Goal: Task Accomplishment & Management: Manage account settings

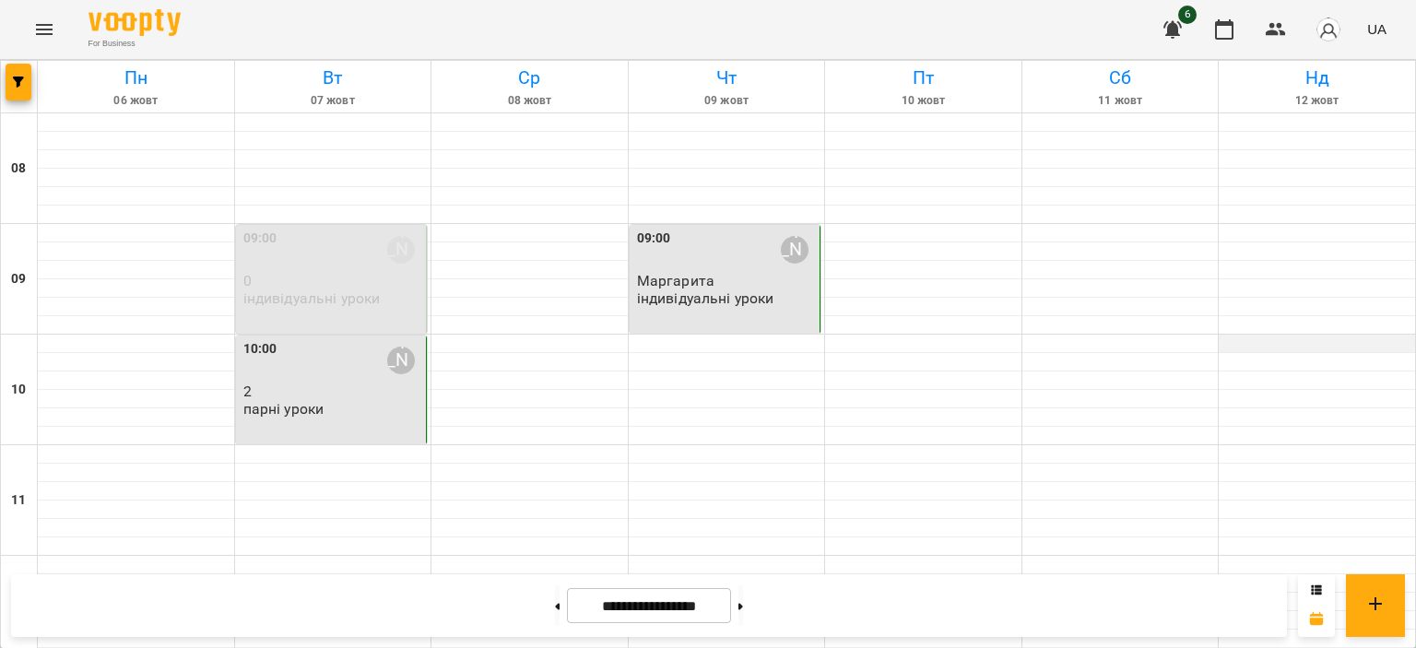
scroll to position [247, 0]
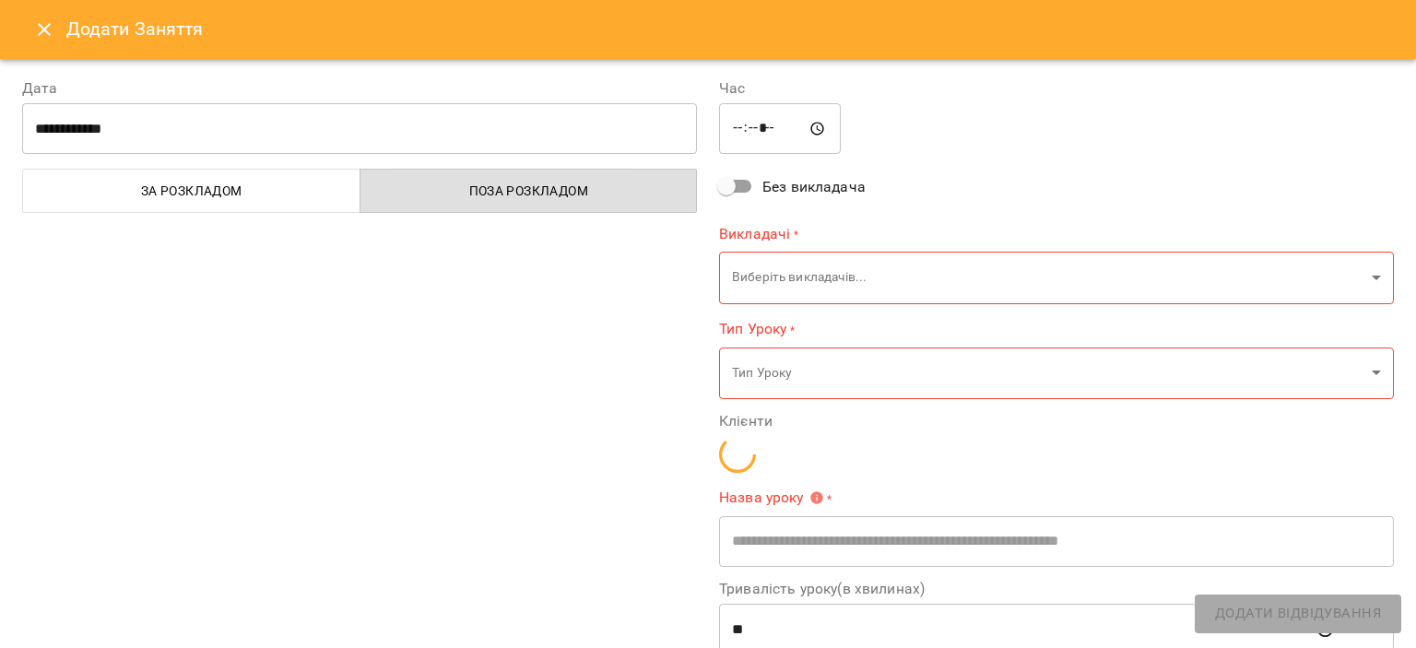
type input "**********"
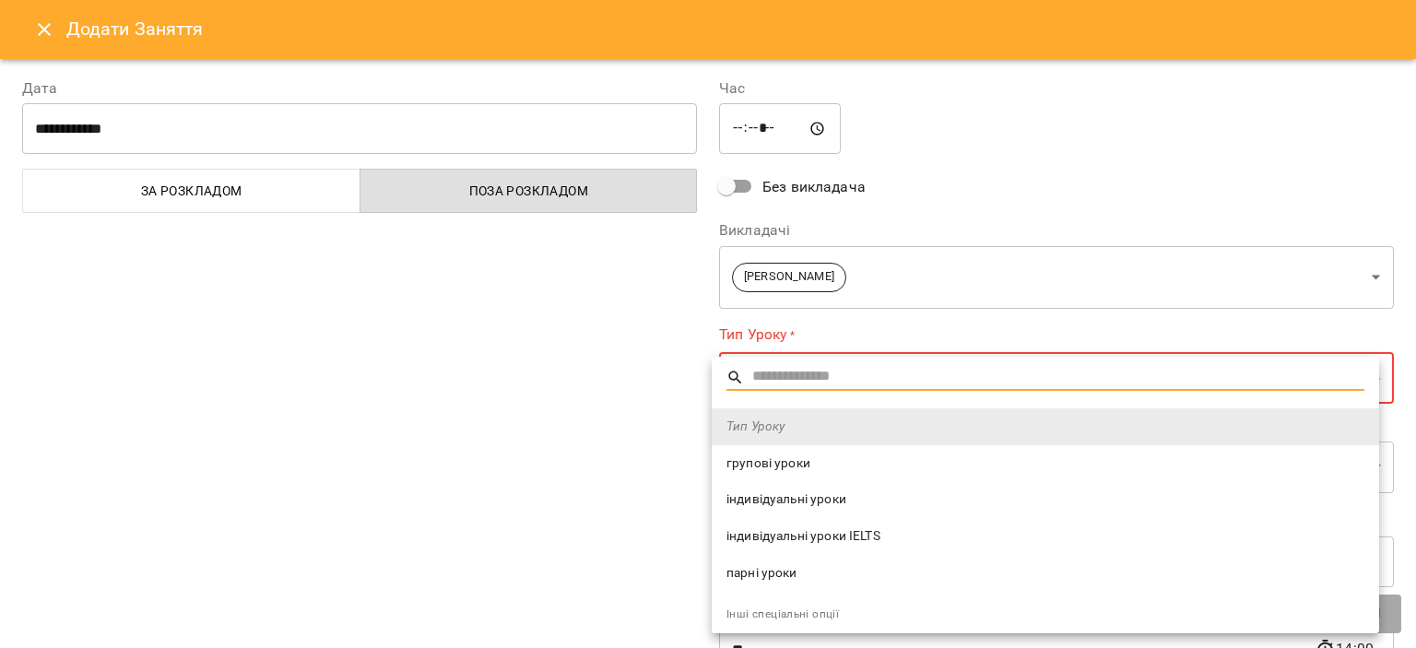
click at [869, 500] on span "індивідуальні уроки" at bounding box center [1045, 499] width 638 height 18
type input "**********"
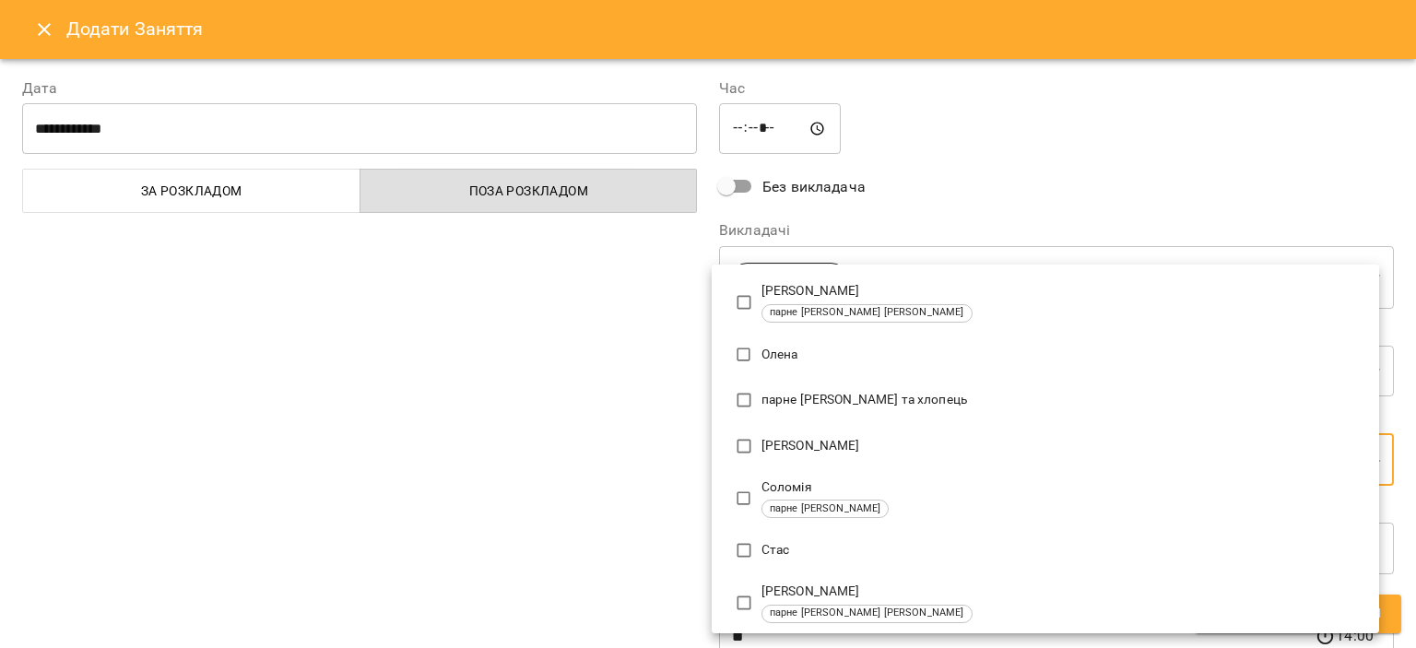
scroll to position [736, 0]
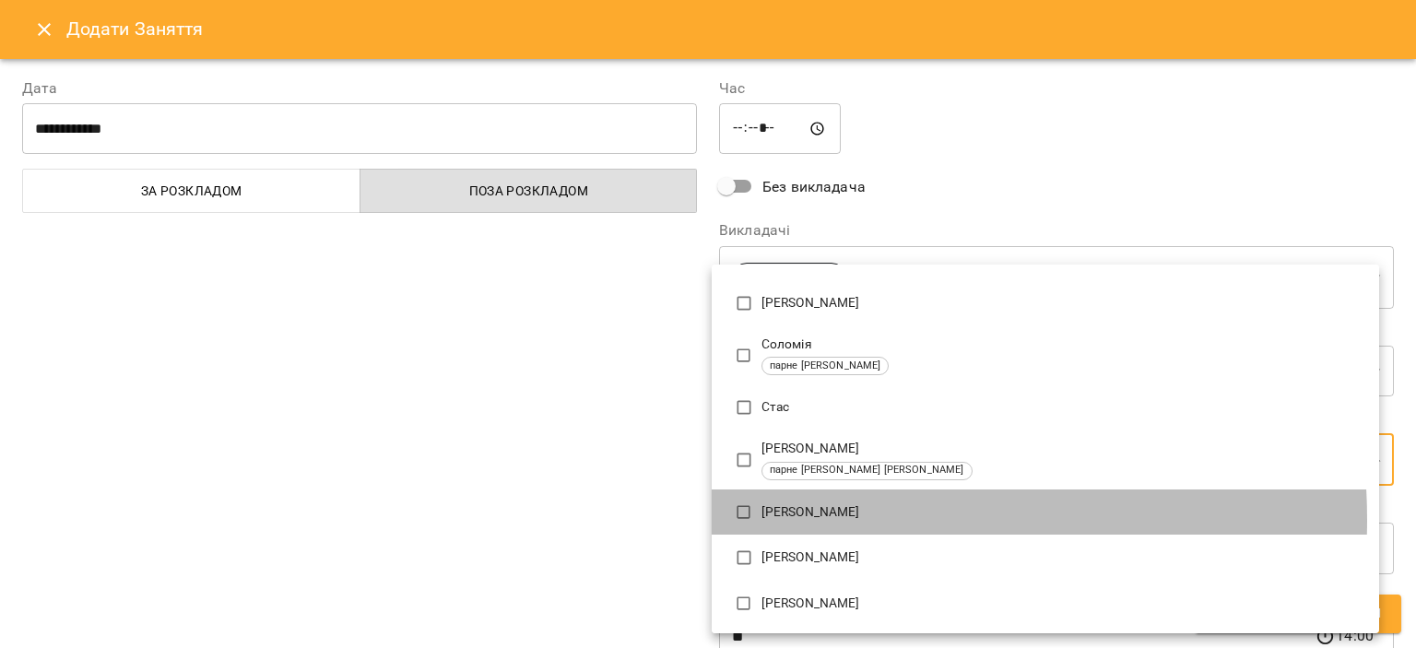
click at [818, 519] on p "[PERSON_NAME]" at bounding box center [1062, 512] width 603 height 18
type input "**********"
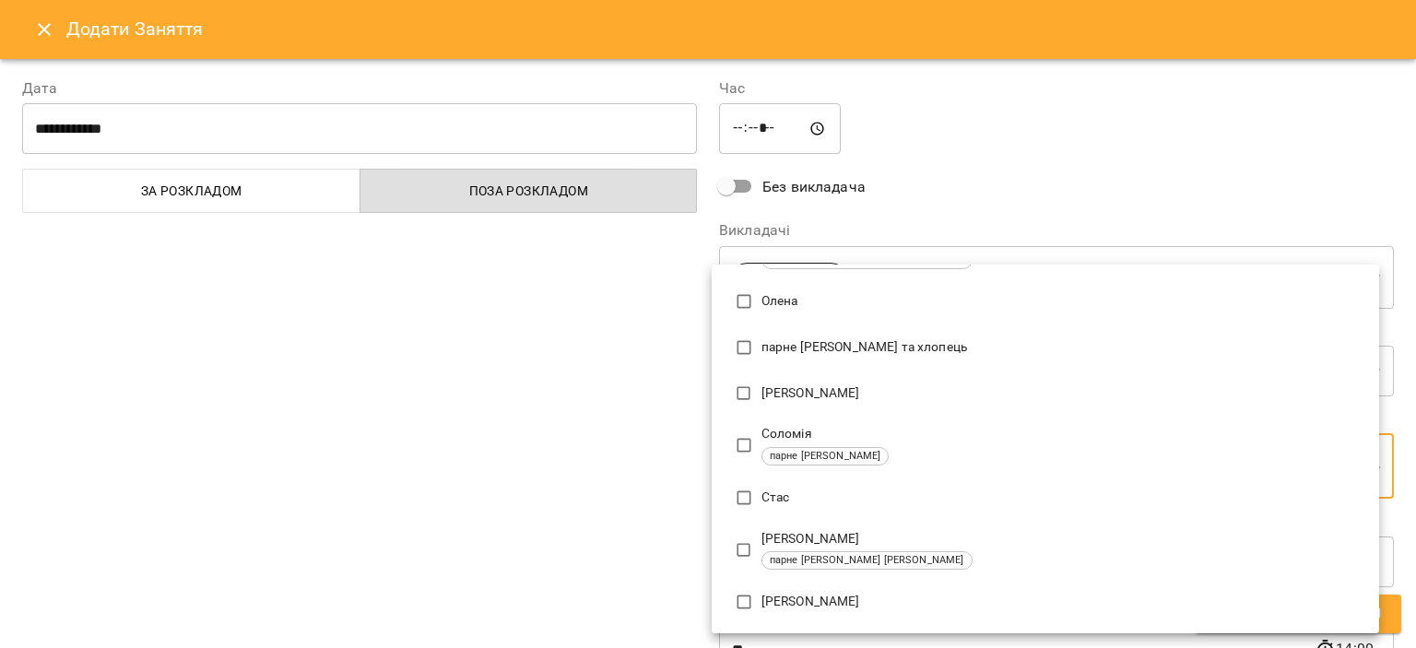
scroll to position [0, 0]
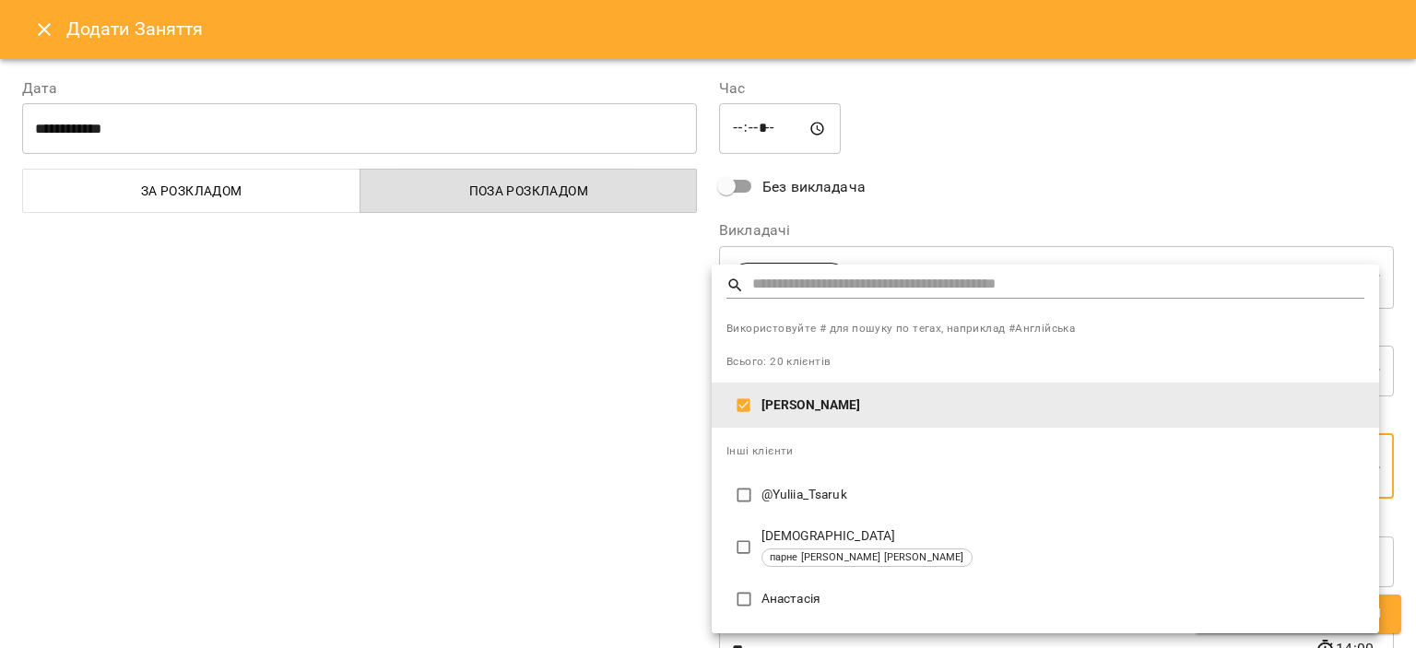
click at [566, 446] on div at bounding box center [708, 324] width 1416 height 648
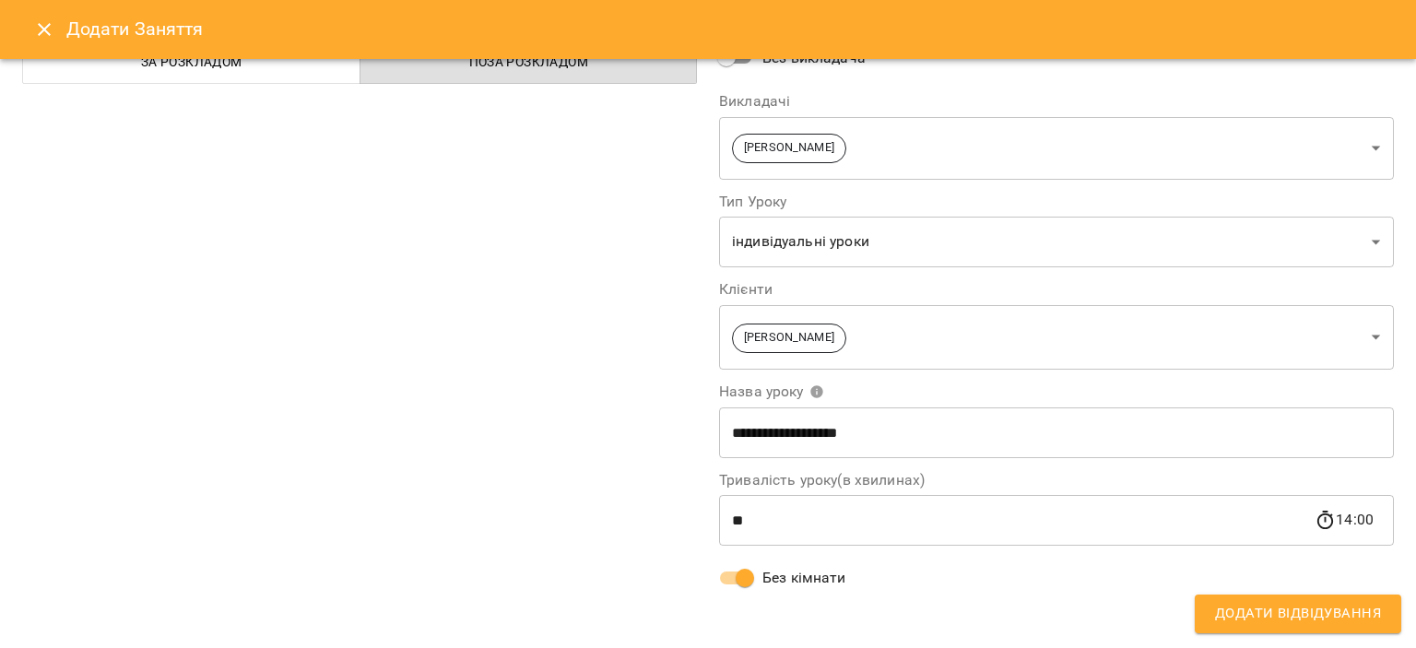
scroll to position [129, 0]
click at [1208, 614] on button "Додати Відвідування" at bounding box center [1298, 614] width 206 height 39
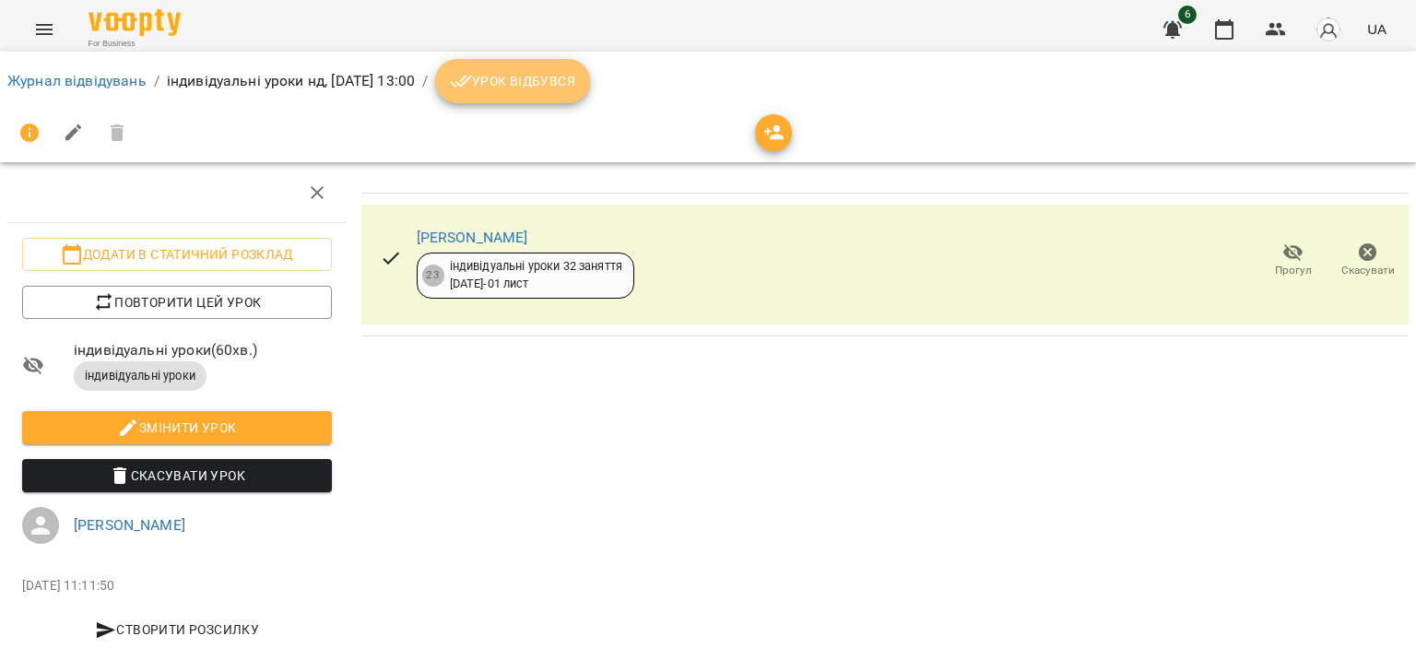
click at [538, 76] on span "Урок відбувся" at bounding box center [512, 81] width 125 height 22
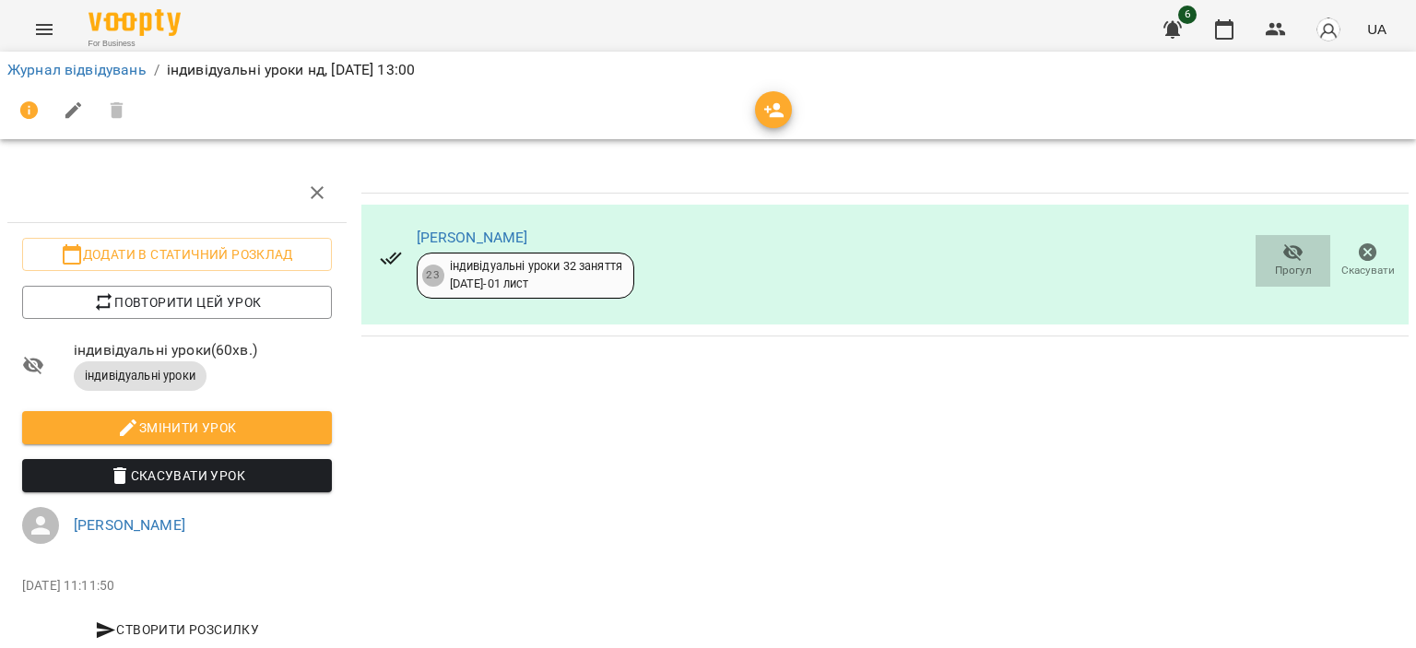
click at [1267, 254] on span "Прогул" at bounding box center [1293, 260] width 53 height 37
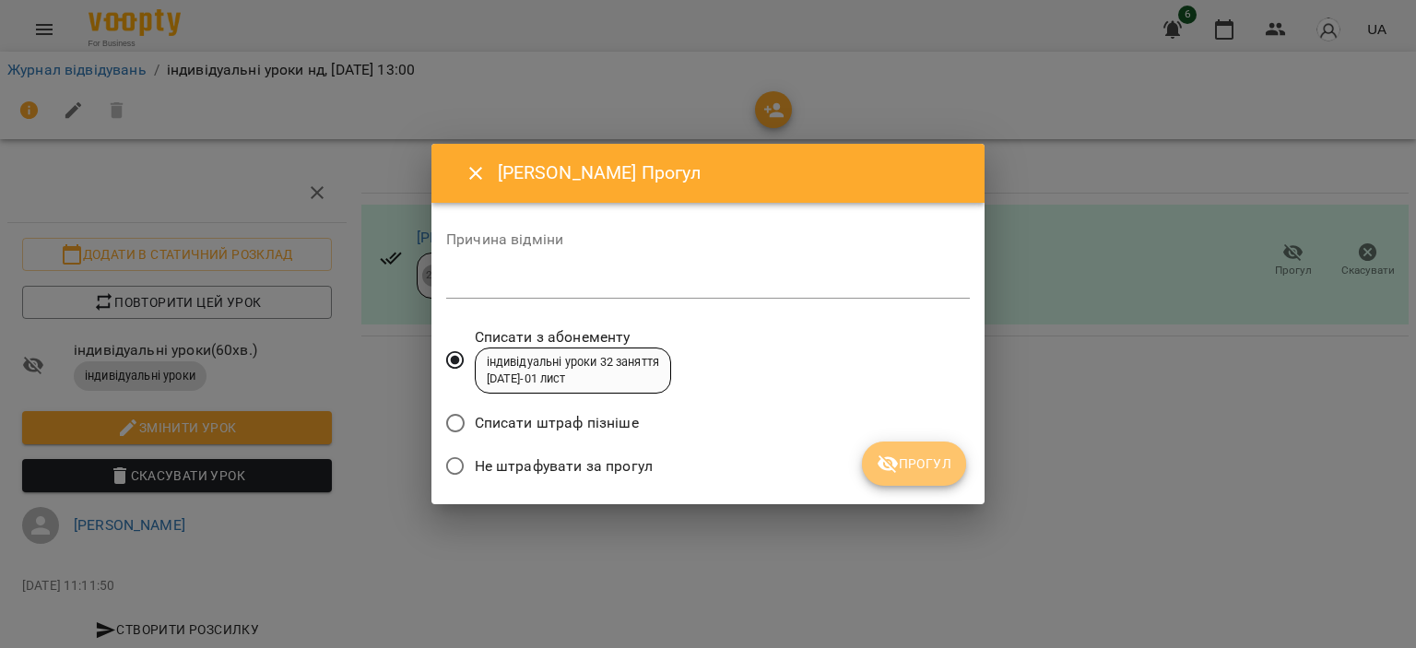
click at [953, 467] on button "Прогул" at bounding box center [914, 464] width 104 height 44
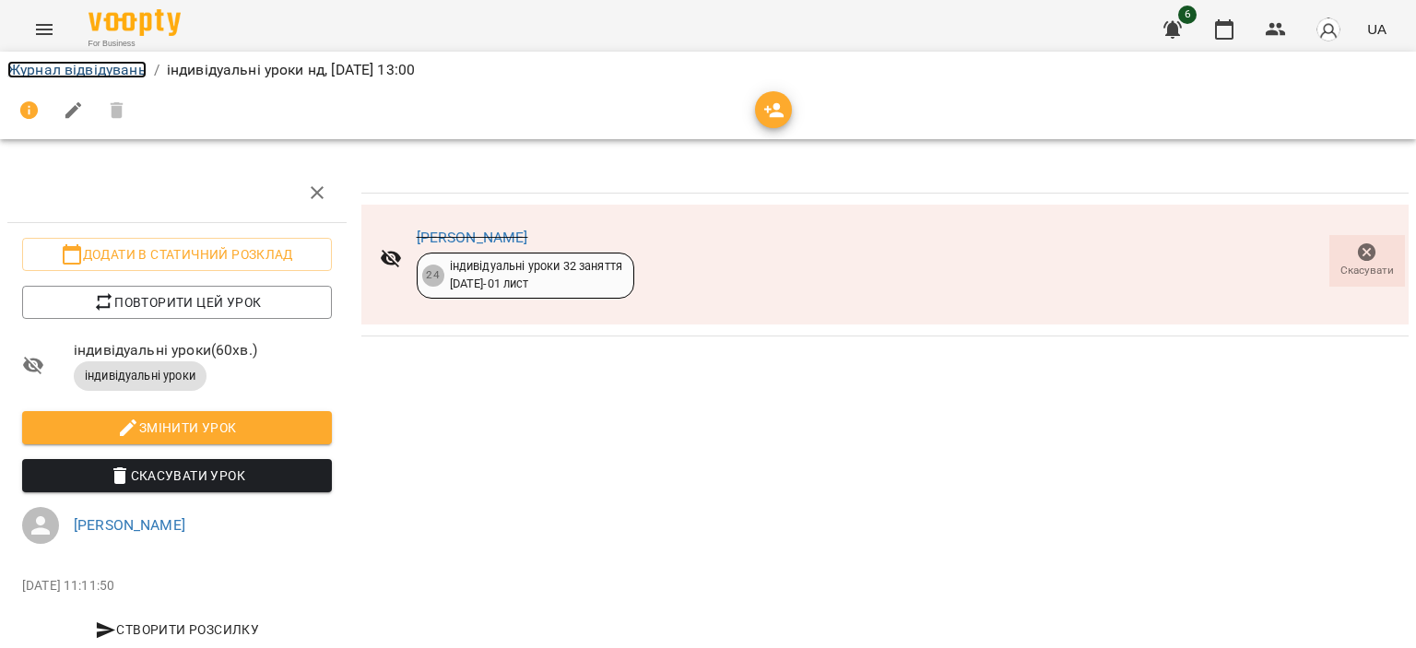
click at [107, 72] on link "Журнал відвідувань" at bounding box center [76, 70] width 139 height 18
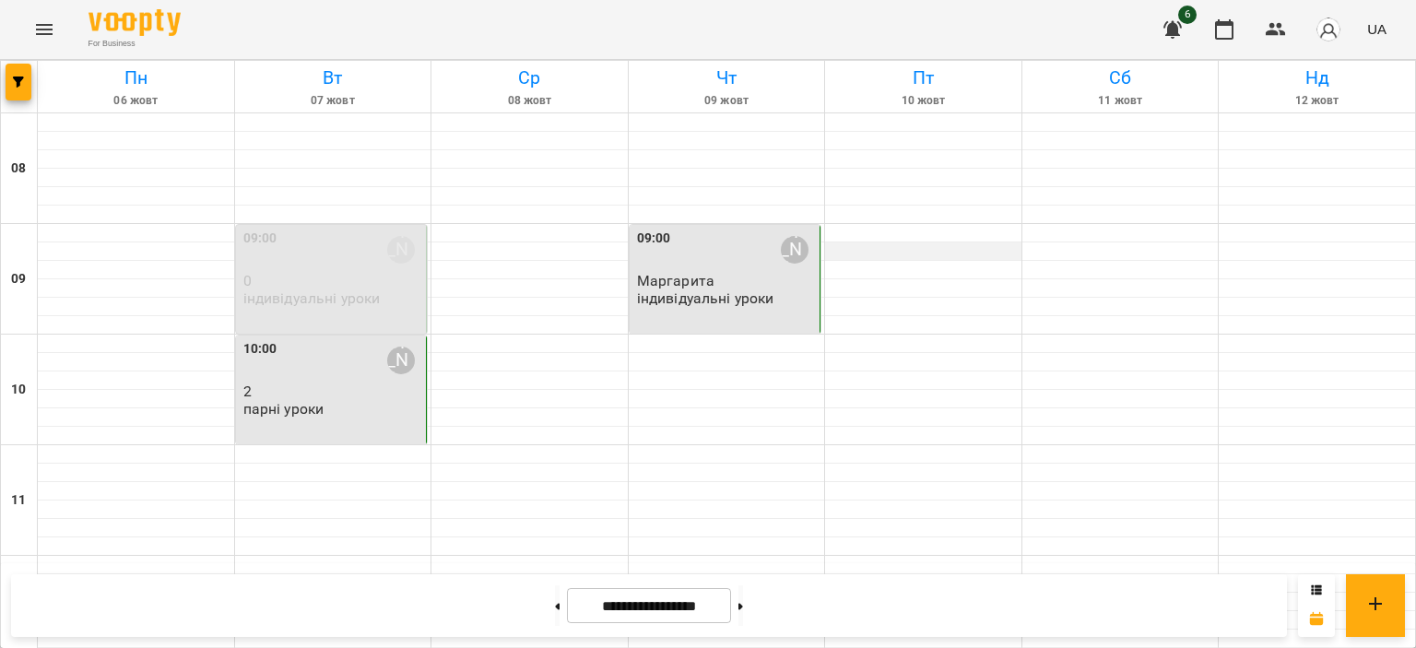
scroll to position [1207, 0]
